Goal: Navigation & Orientation: Find specific page/section

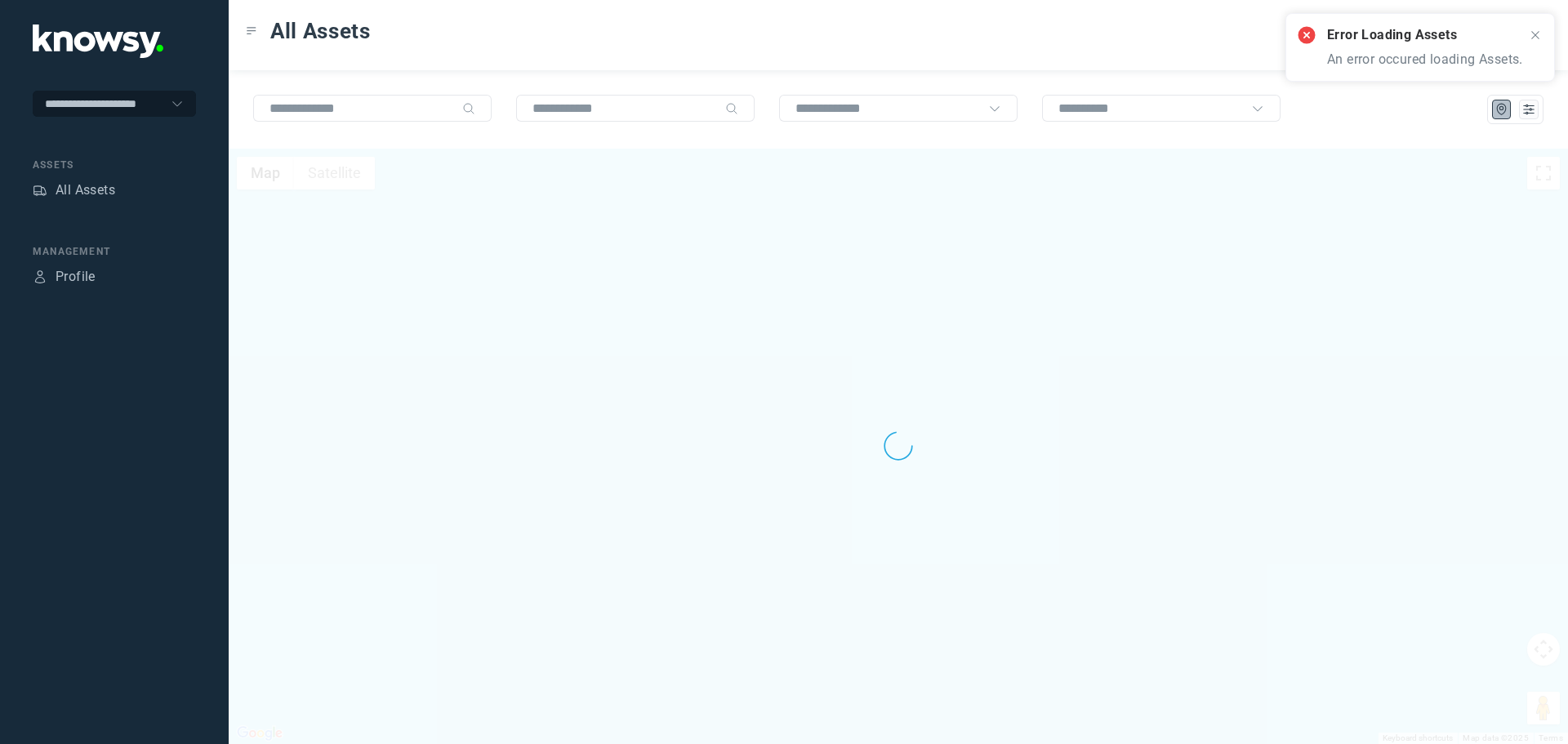
click at [1536, 35] on icon at bounding box center [1535, 36] width 13 height 13
click at [464, 233] on div at bounding box center [898, 446] width 1340 height 596
click at [103, 189] on div "All Assets" at bounding box center [86, 190] width 60 height 19
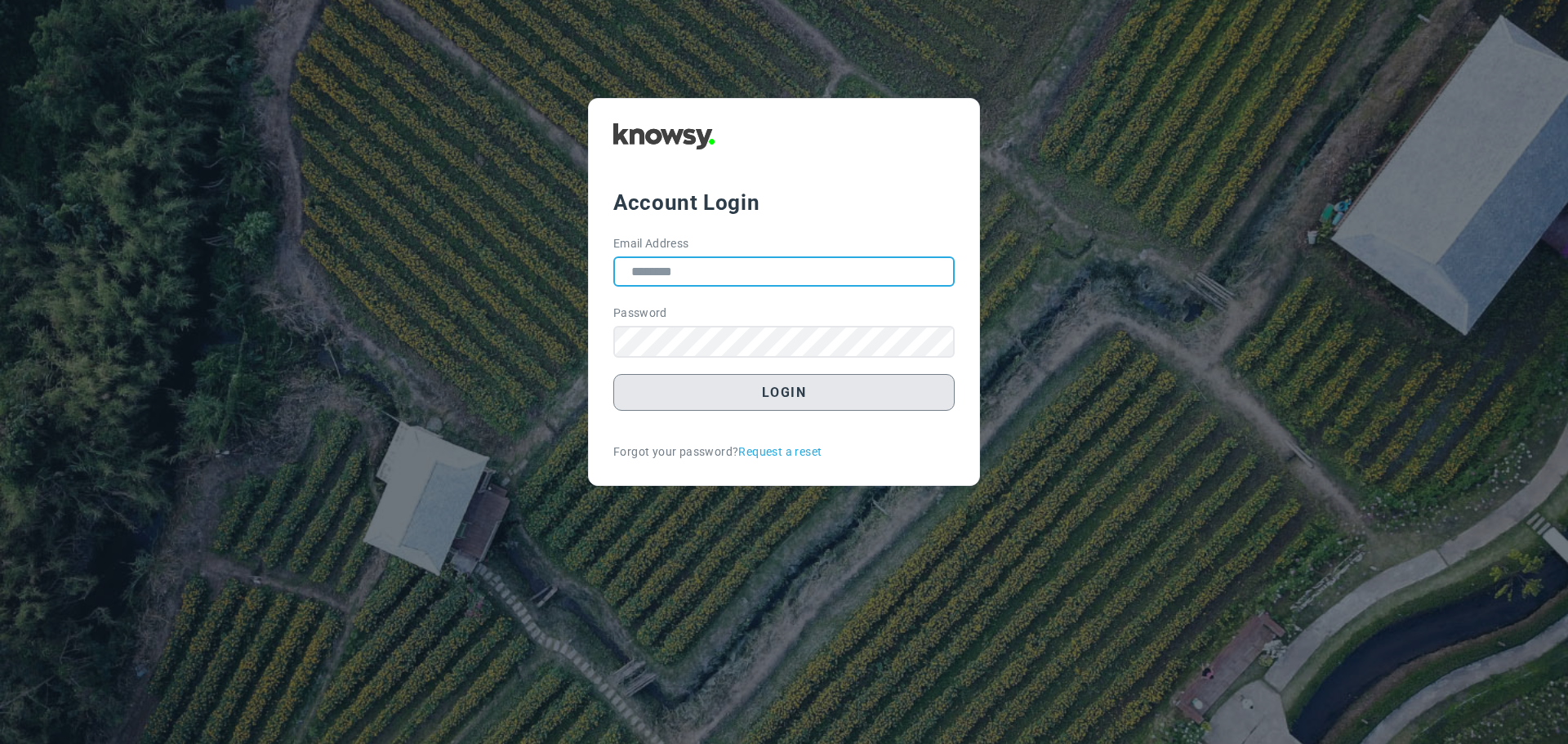
type input "**********"
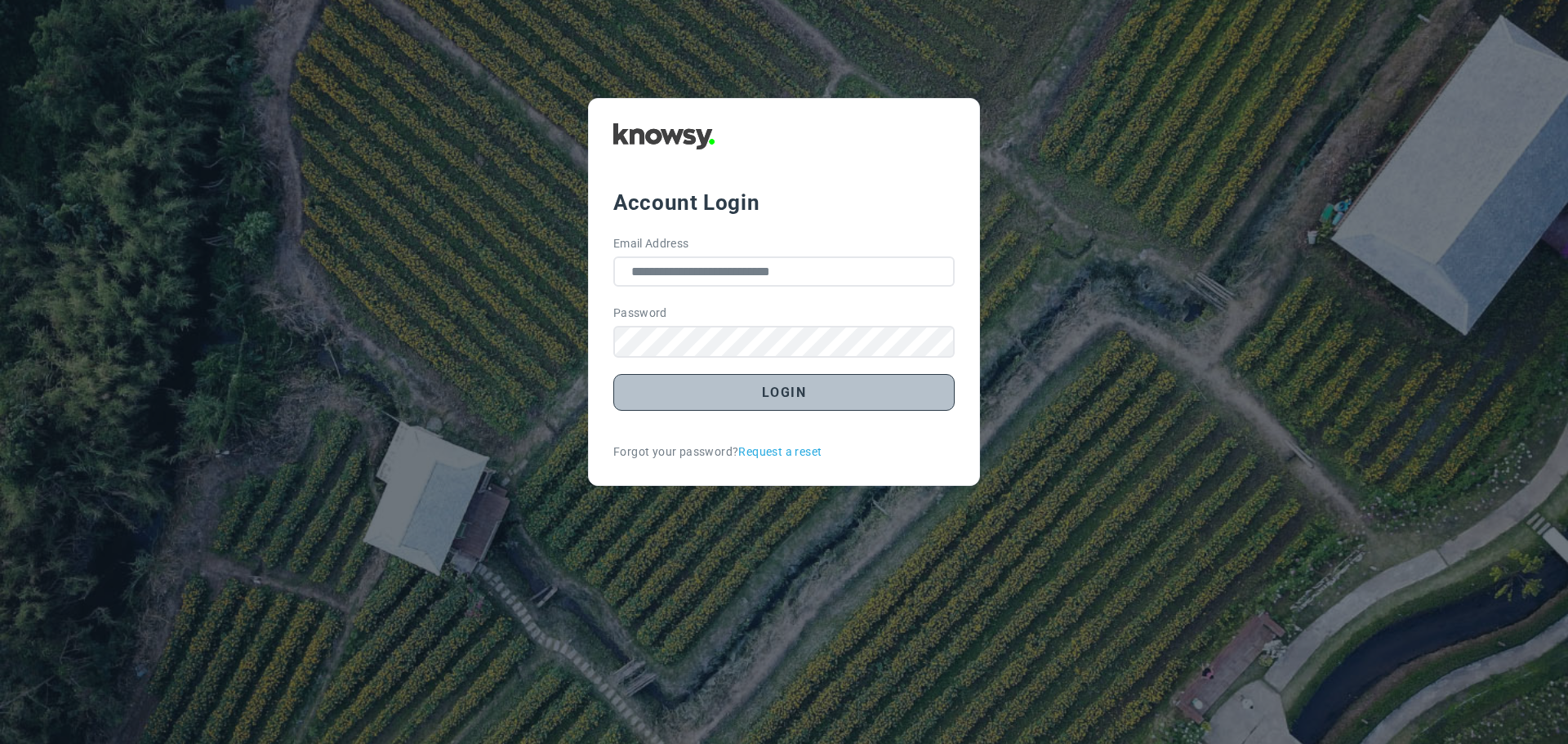
click at [802, 397] on button "Login" at bounding box center [784, 392] width 341 height 37
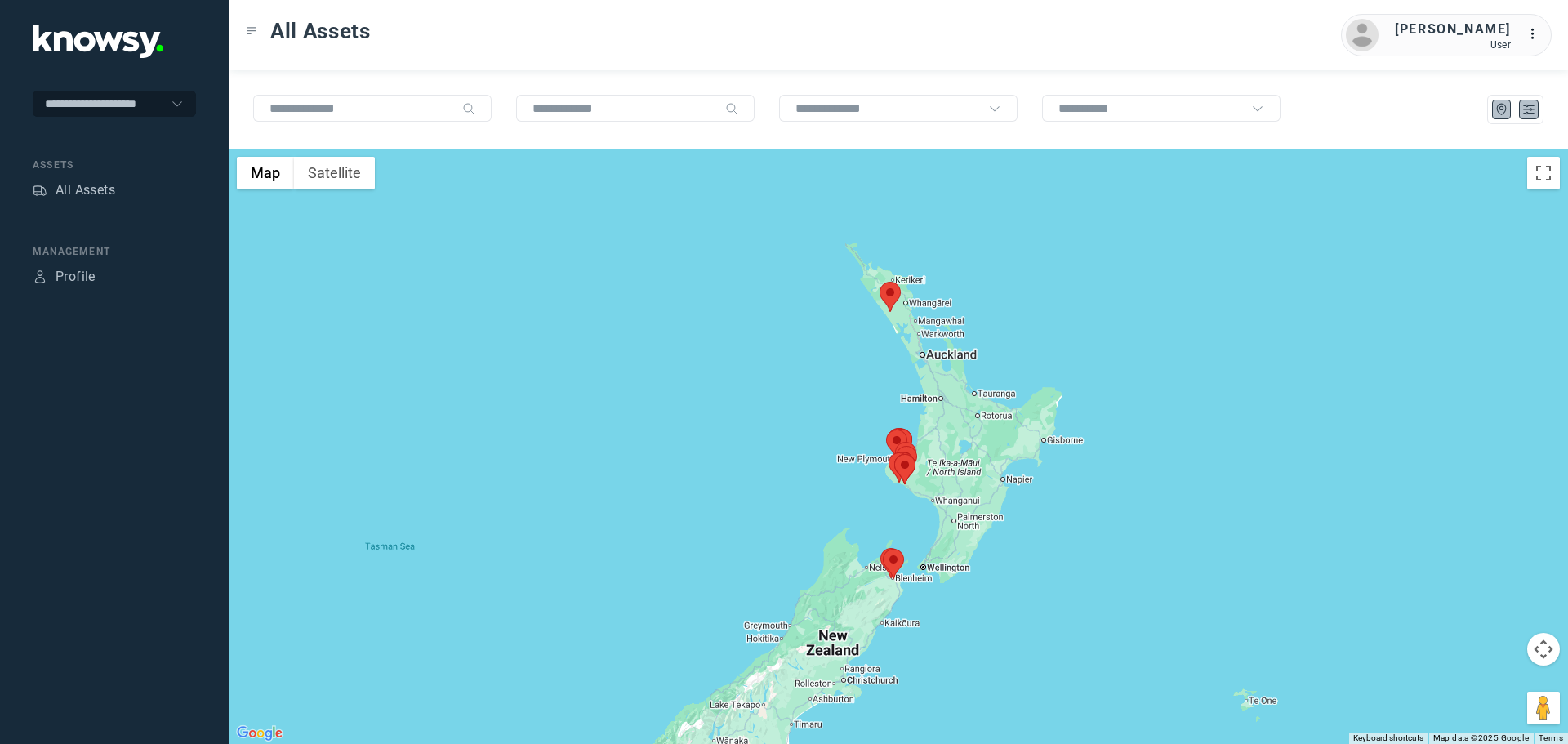
click at [1532, 110] on icon "List" at bounding box center [1529, 109] width 10 height 9
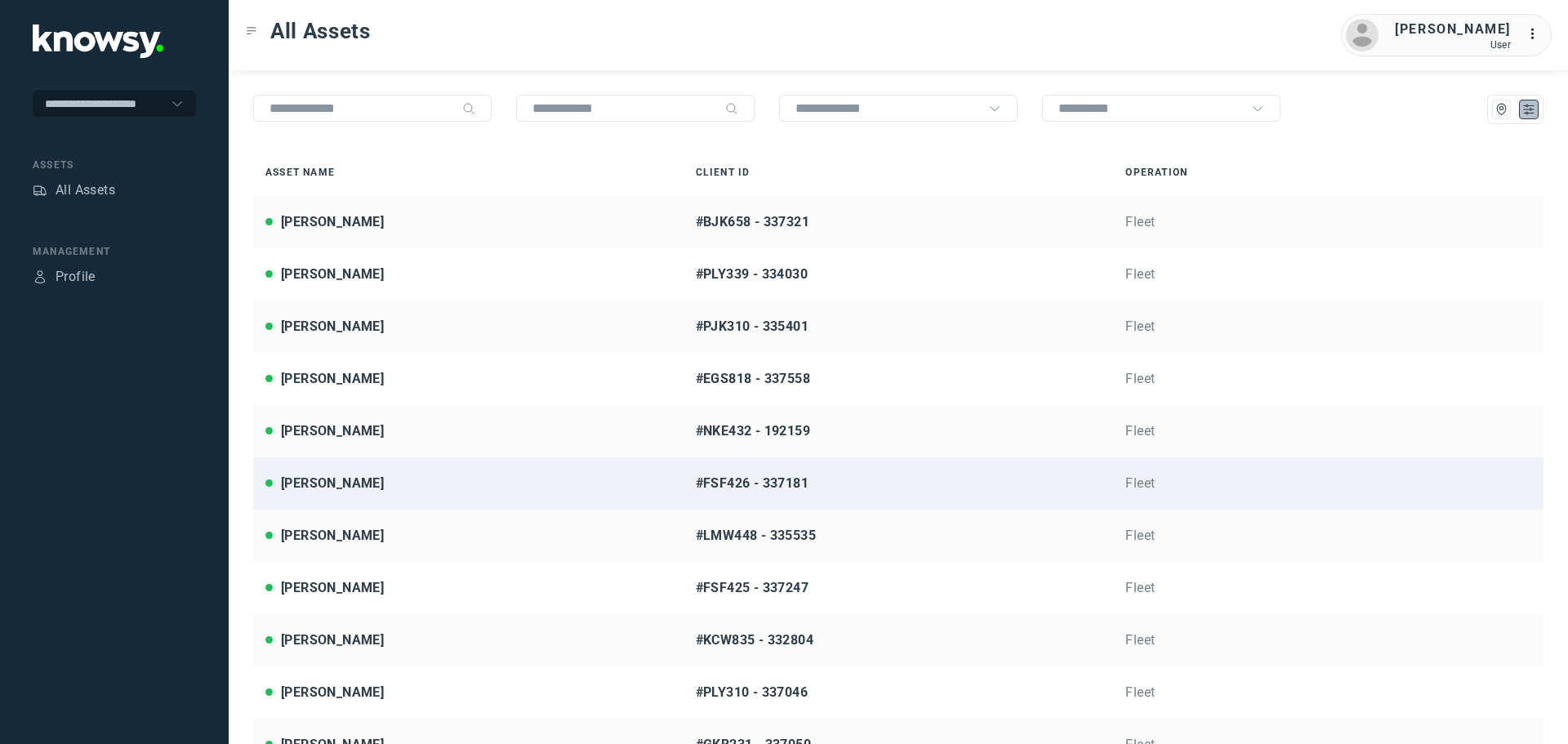
click at [368, 474] on div "[PERSON_NAME]" at bounding box center [468, 484] width 405 height 19
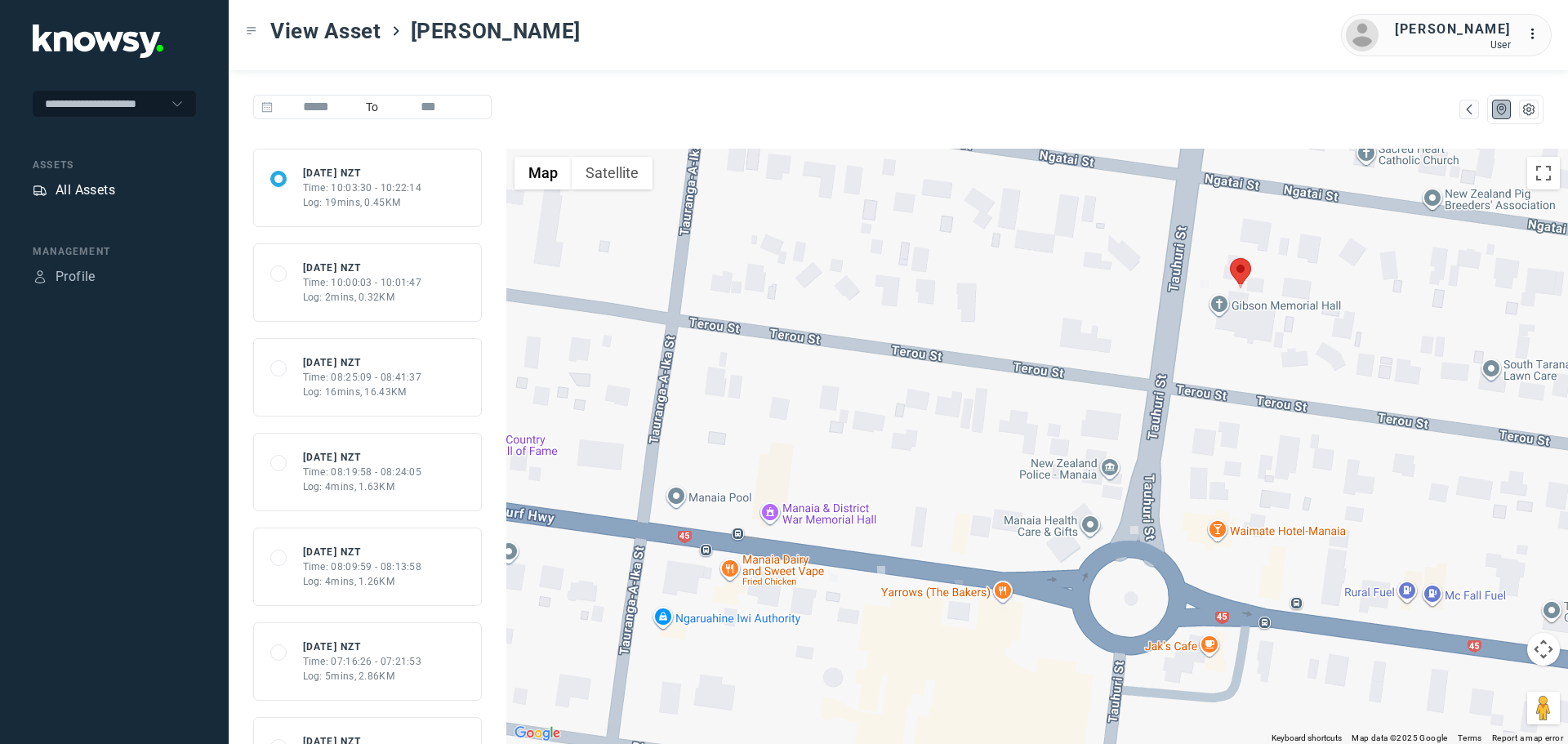
click at [92, 196] on div "All Assets" at bounding box center [86, 190] width 60 height 19
